Goal: Task Accomplishment & Management: Use online tool/utility

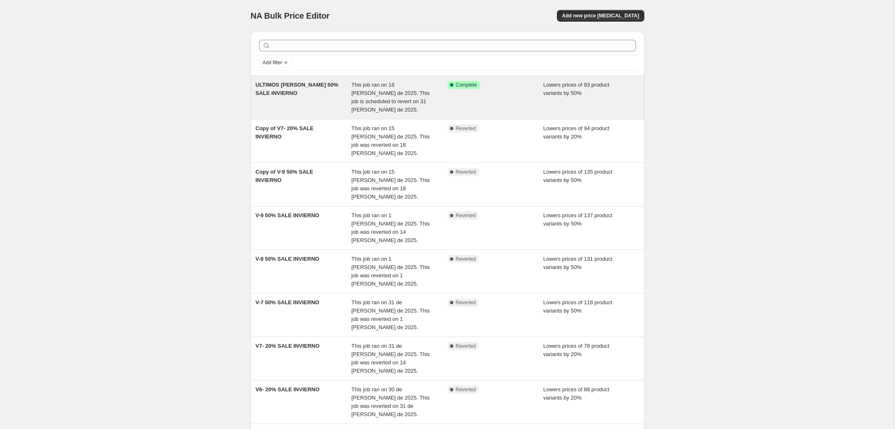
click at [402, 103] on span "This job ran on 18 [PERSON_NAME] de 2025. This job is scheduled to revert on 31…" at bounding box center [390, 97] width 78 height 31
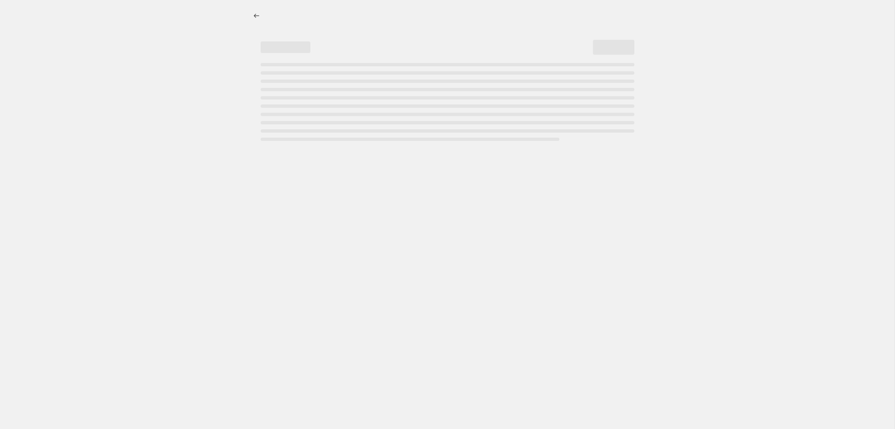
select select "percentage"
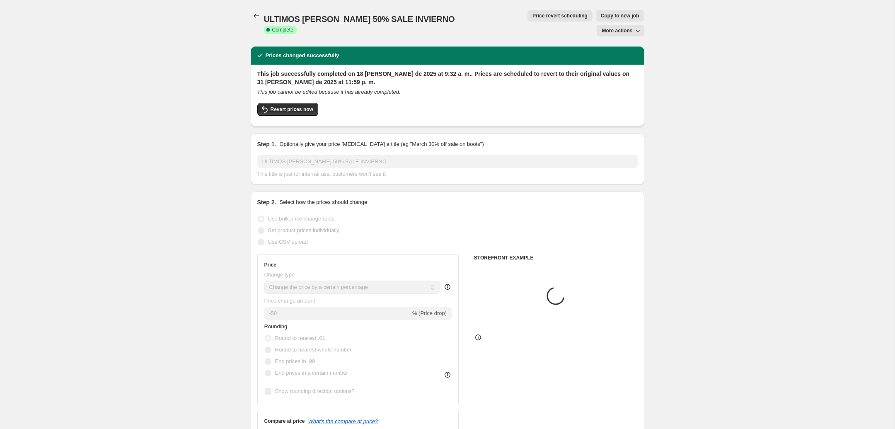
select select "collection"
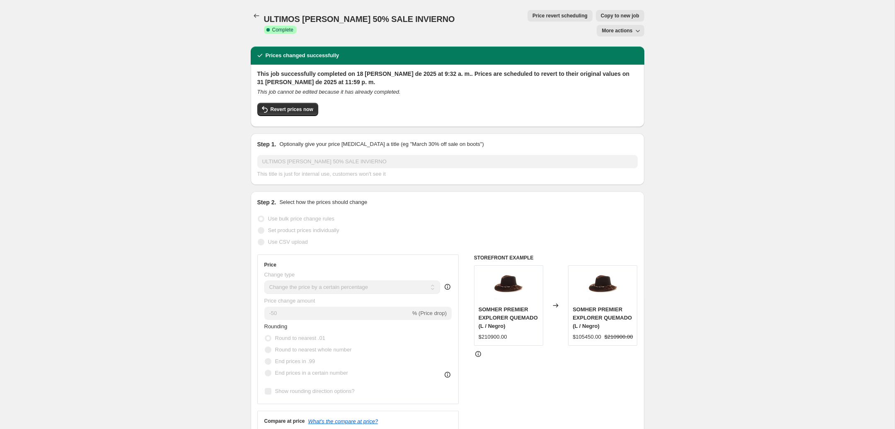
click at [642, 25] on button "More actions" at bounding box center [620, 31] width 47 height 12
click at [513, 22] on div "ULTIMOS [PERSON_NAME] 50% SALE INVIERNO. This page is ready ULTIMOS [PERSON_NAM…" at bounding box center [448, 23] width 394 height 46
click at [532, 17] on span "Price revert scheduling" at bounding box center [559, 15] width 55 height 7
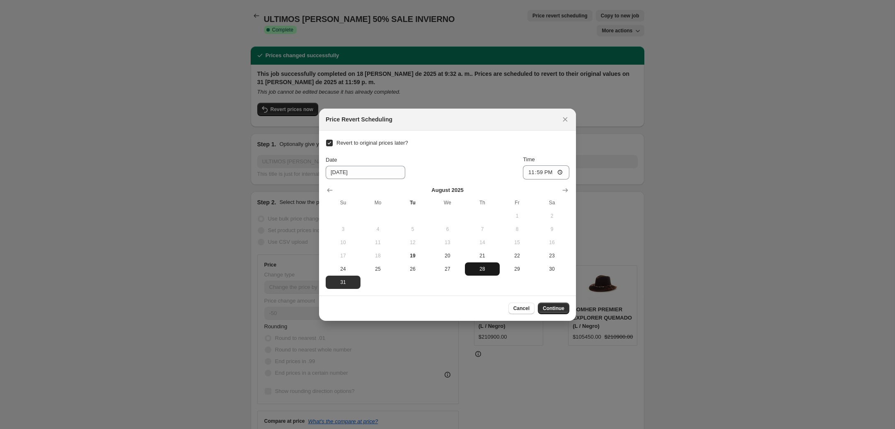
click at [492, 267] on span "28" at bounding box center [482, 269] width 28 height 7
click at [547, 269] on span "30" at bounding box center [552, 269] width 28 height 7
click at [344, 269] on span "24" at bounding box center [343, 269] width 28 height 7
type input "[DATE]"
click at [564, 309] on span "Continue" at bounding box center [554, 308] width 22 height 7
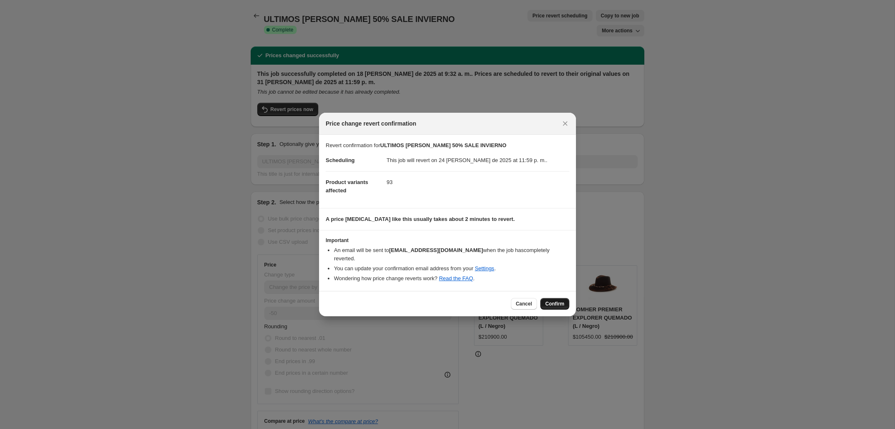
click at [559, 304] on button "Confirm" at bounding box center [554, 304] width 29 height 12
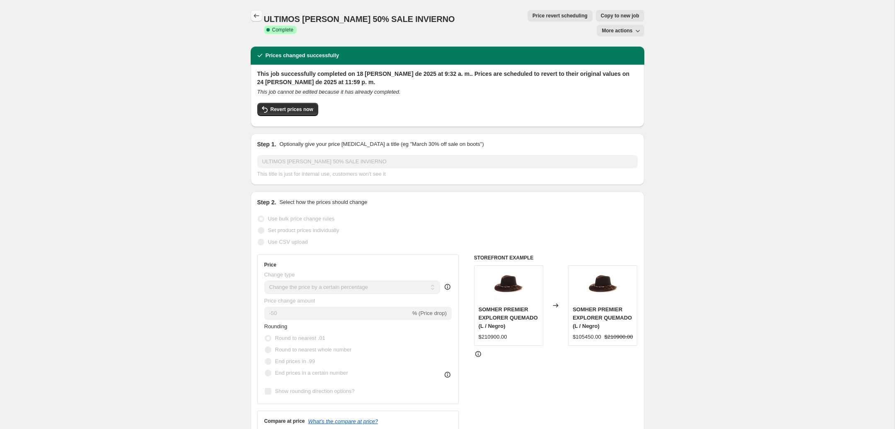
click at [257, 17] on icon "Price change jobs" at bounding box center [256, 16] width 8 height 8
